Goal: Transaction & Acquisition: Book appointment/travel/reservation

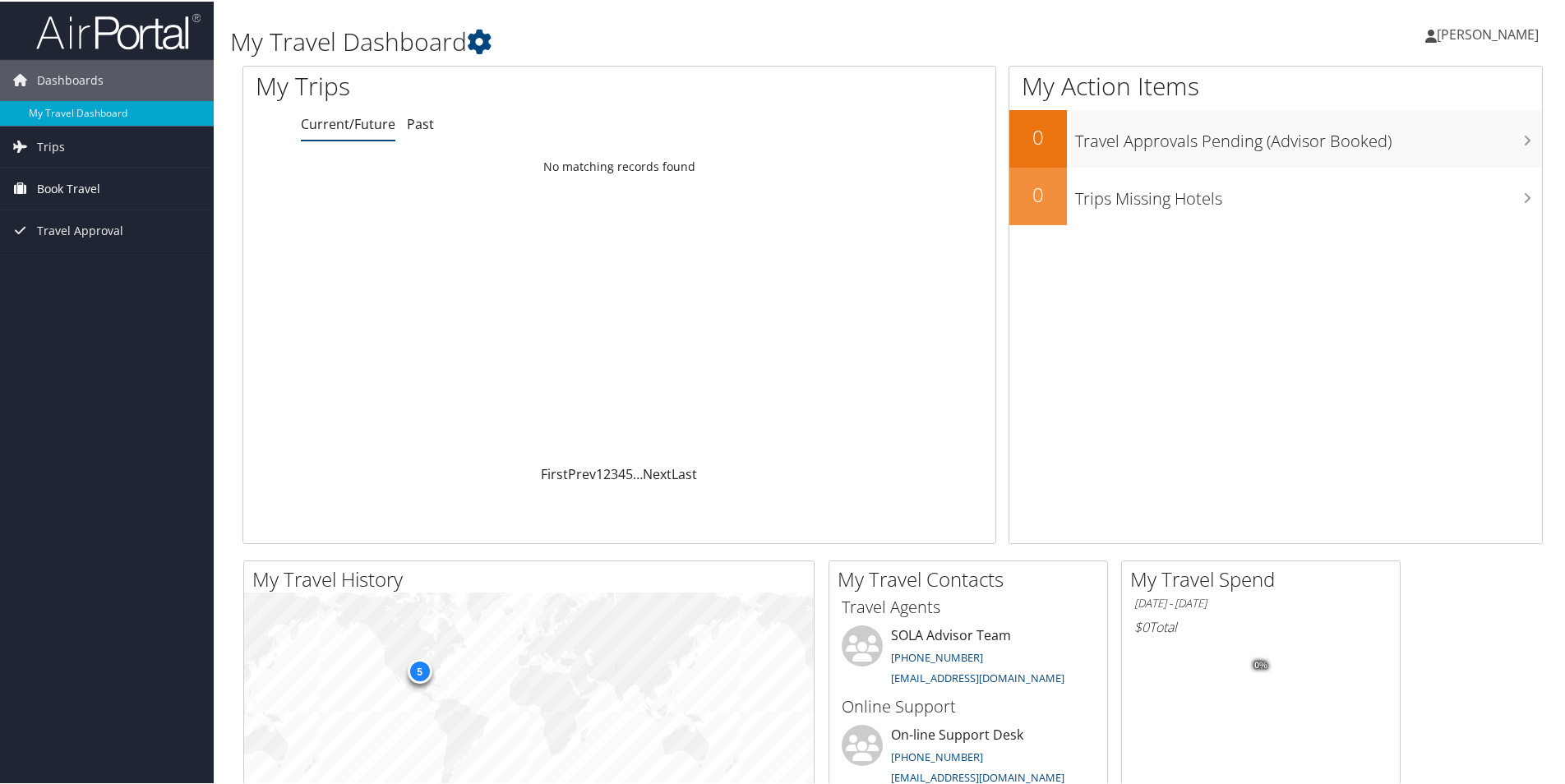
click at [78, 192] on span "Book Travel" at bounding box center [68, 187] width 64 height 41
click at [84, 236] on link "Book/Manage Online Trips" at bounding box center [107, 245] width 214 height 25
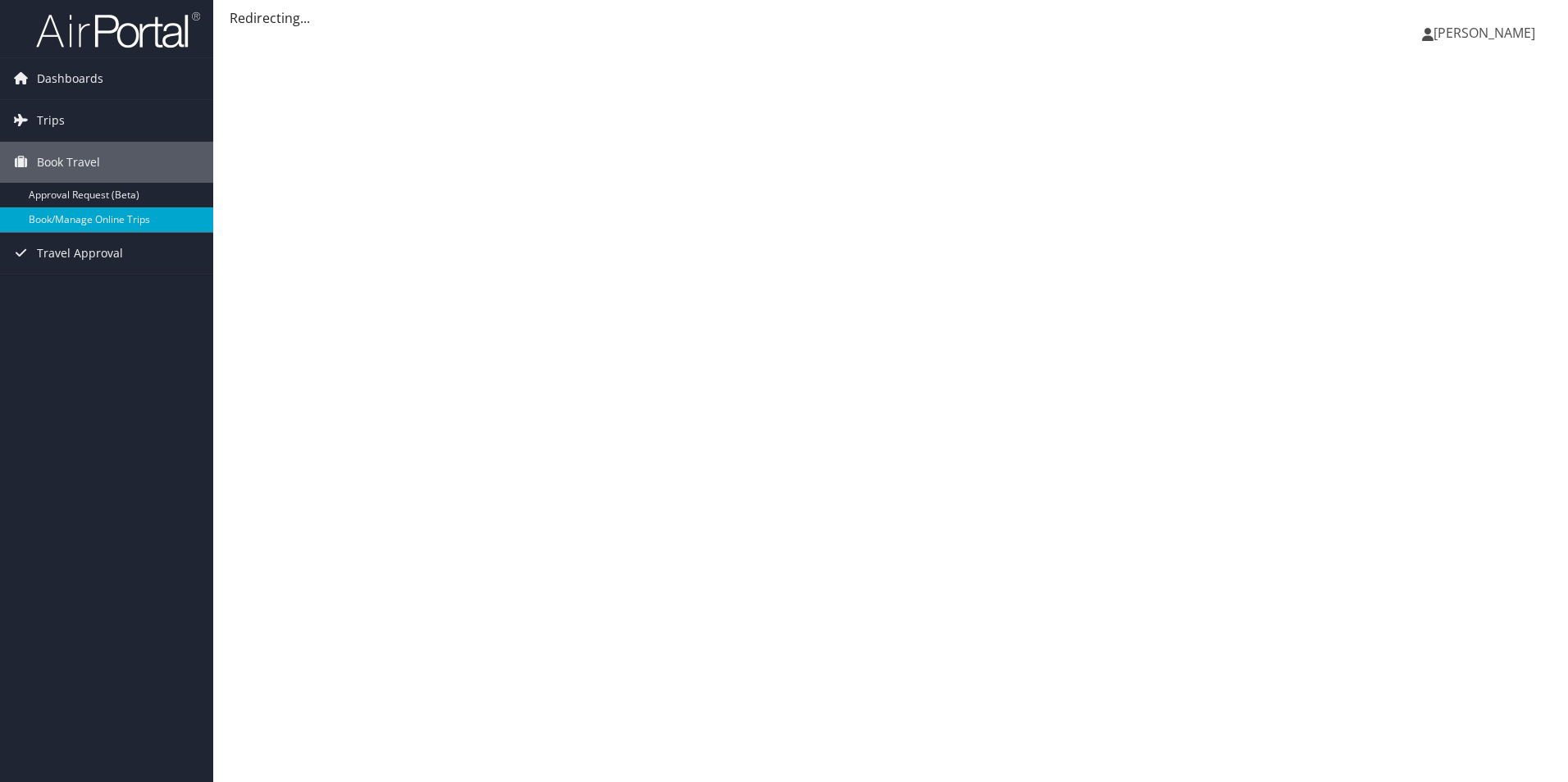
click at [1519, 37] on span "[PERSON_NAME]" at bounding box center [1484, 33] width 102 height 18
